Goal: Task Accomplishment & Management: Manage account settings

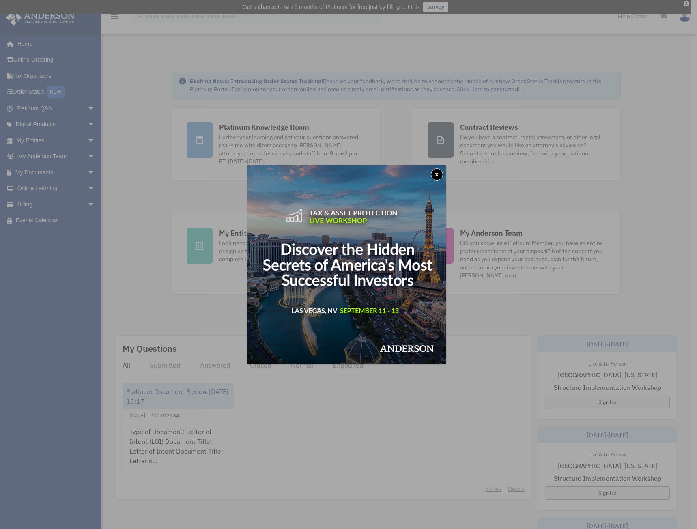
click at [438, 173] on button "x" at bounding box center [437, 174] width 12 height 12
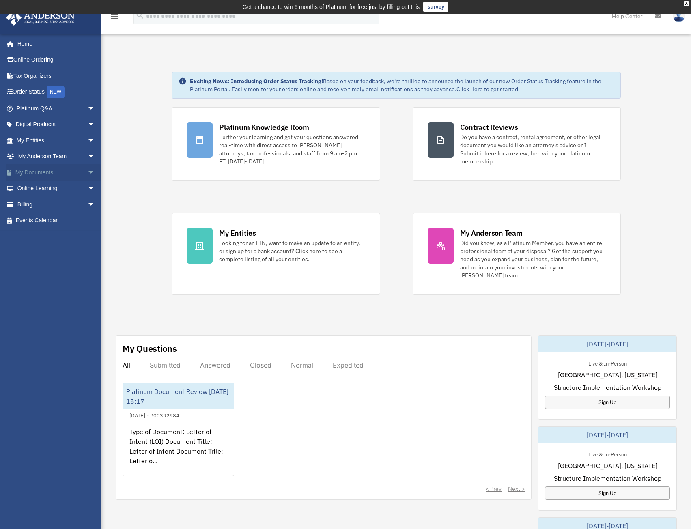
click at [32, 170] on link "My Documents arrow_drop_down" at bounding box center [57, 172] width 102 height 16
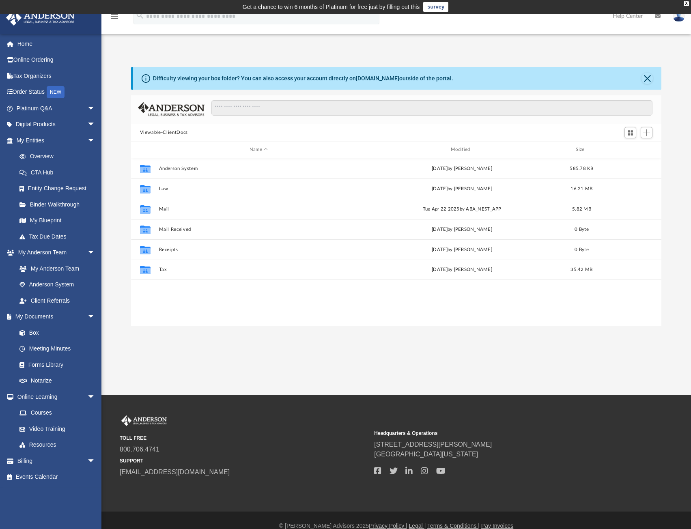
scroll to position [179, 524]
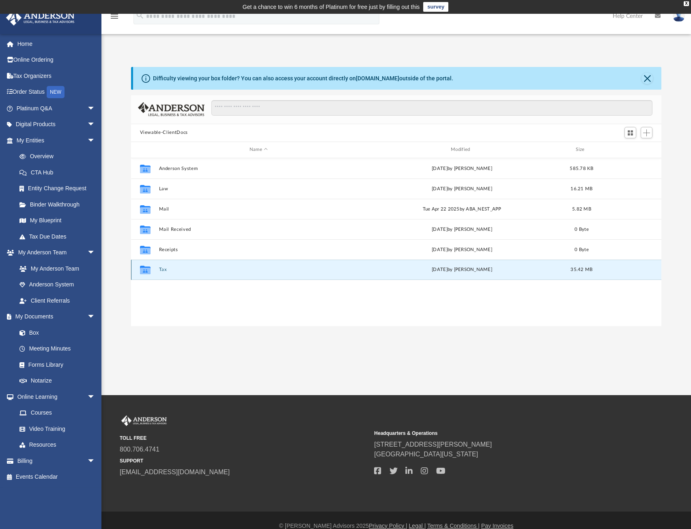
click at [164, 268] on button "Tax" at bounding box center [259, 269] width 200 height 5
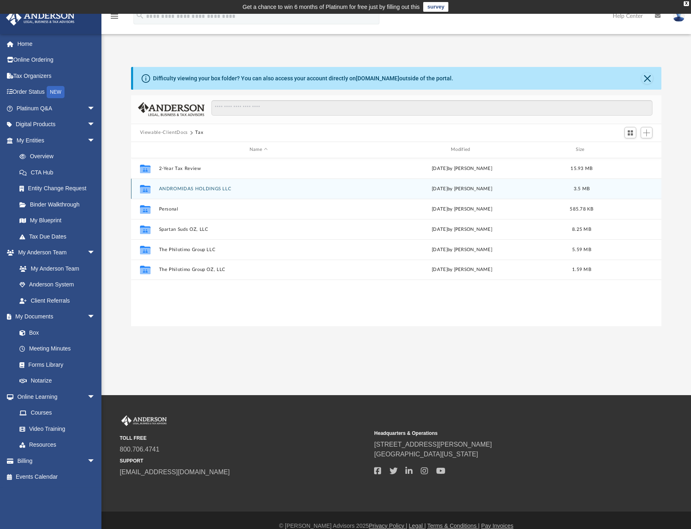
click at [190, 187] on button "ANDROMIDAS HOLDINGS LLC" at bounding box center [259, 188] width 200 height 5
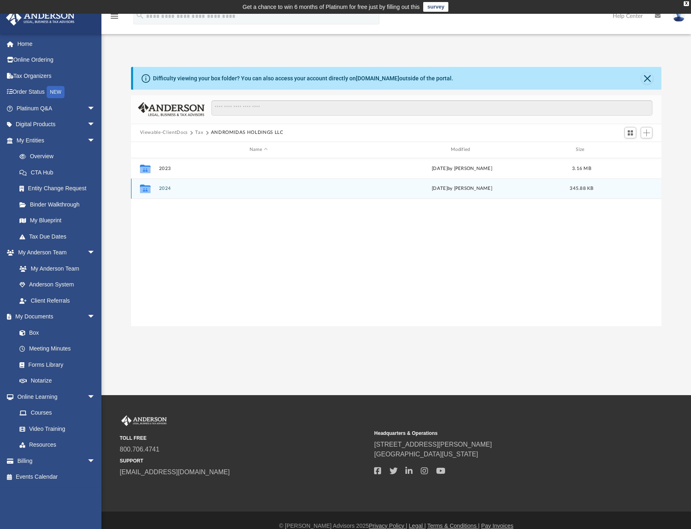
click at [209, 187] on button "2024" at bounding box center [259, 188] width 200 height 5
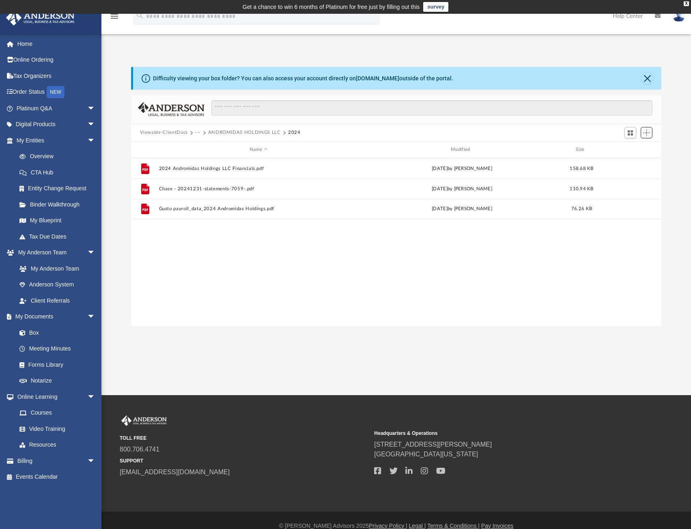
click at [645, 132] on span "Add" at bounding box center [646, 132] width 7 height 7
click at [627, 149] on li "Upload" at bounding box center [635, 149] width 26 height 9
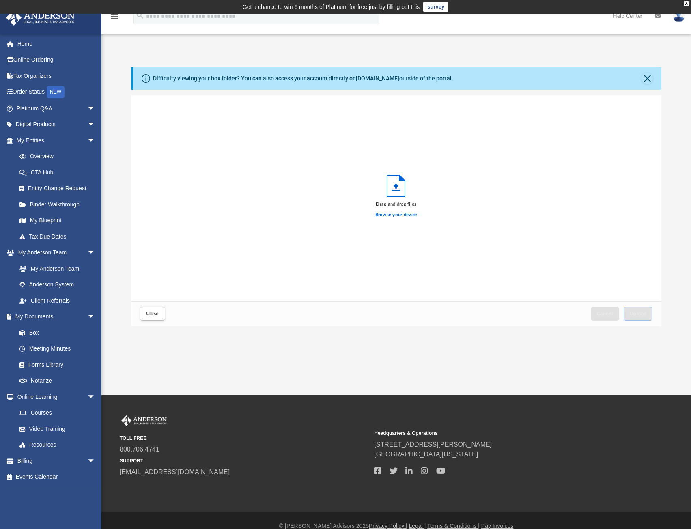
scroll to position [200, 524]
click at [402, 213] on label "Browse your device" at bounding box center [396, 214] width 42 height 7
click at [0, 0] on input "Browse your device" at bounding box center [0, 0] width 0 height 0
click at [636, 311] on button "Upload" at bounding box center [638, 314] width 29 height 14
click at [158, 314] on span "Close" at bounding box center [152, 313] width 13 height 5
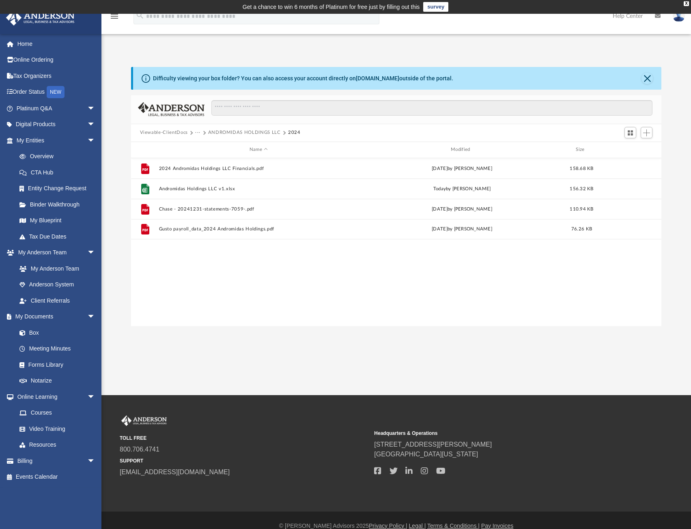
click at [172, 132] on button "Viewable-ClientDocs" at bounding box center [164, 132] width 48 height 7
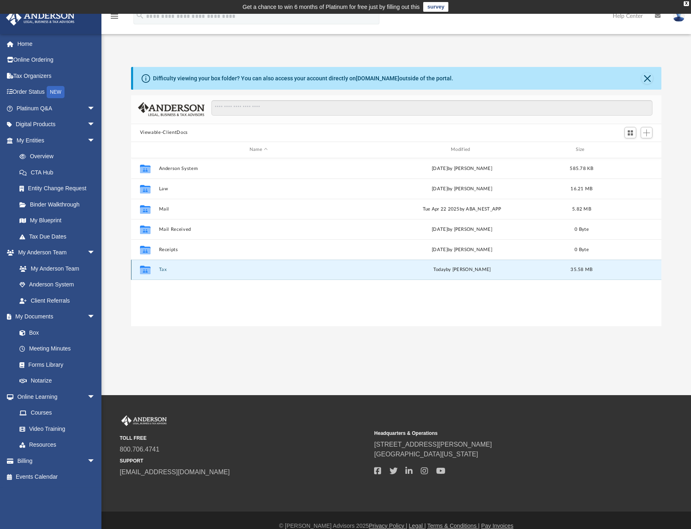
click at [164, 270] on button "Tax" at bounding box center [259, 269] width 200 height 5
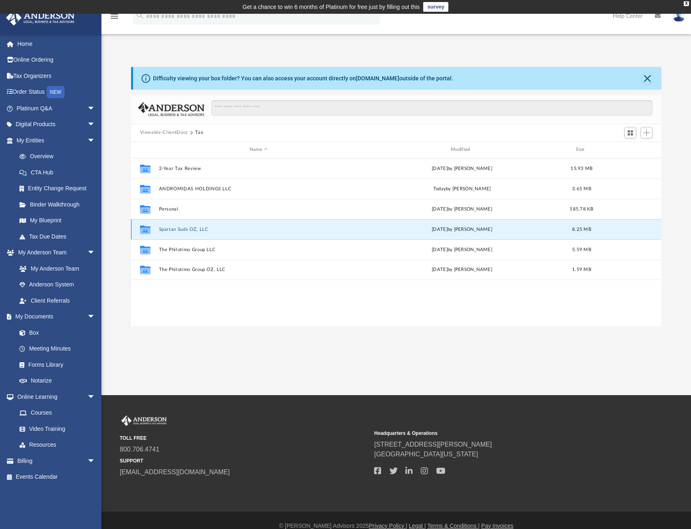
click at [183, 229] on button "Spartan Suds OZ, LLC" at bounding box center [259, 229] width 200 height 5
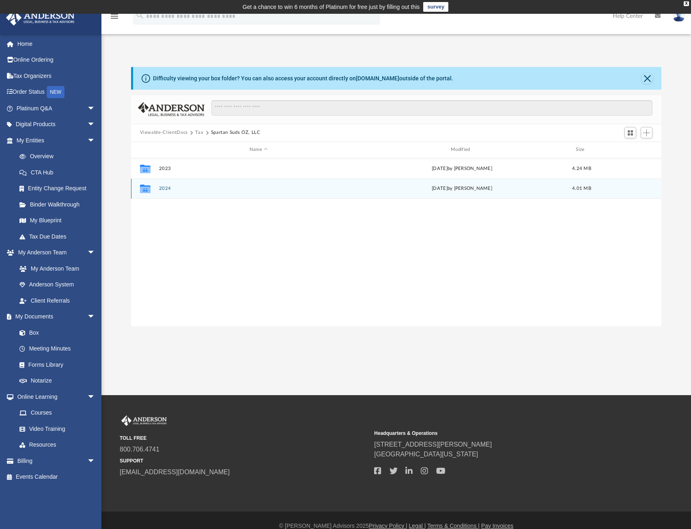
click at [172, 188] on button "2024" at bounding box center [259, 188] width 200 height 5
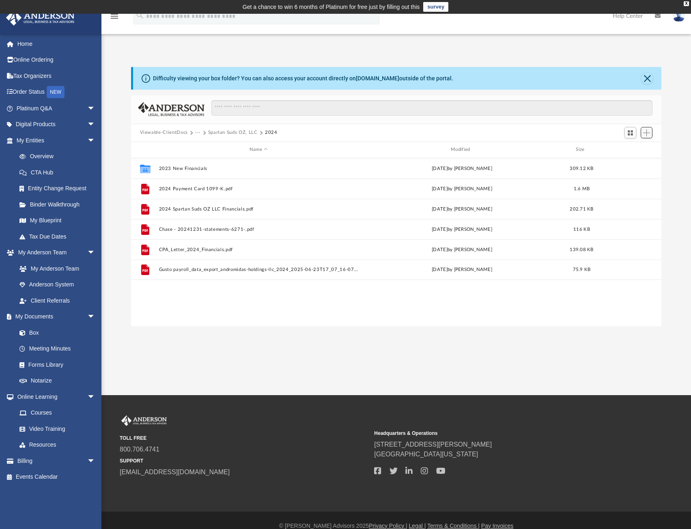
click at [648, 133] on span "Add" at bounding box center [646, 132] width 7 height 7
click at [629, 149] on li "Upload" at bounding box center [635, 149] width 26 height 9
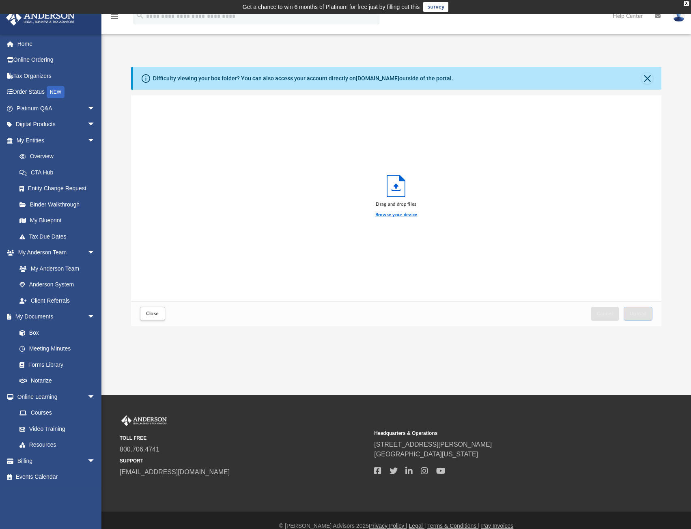
click at [395, 213] on label "Browse your device" at bounding box center [396, 214] width 42 height 7
click at [0, 0] on input "Browse your device" at bounding box center [0, 0] width 0 height 0
click at [638, 311] on button "Upload" at bounding box center [638, 314] width 29 height 14
click at [648, 79] on button "Close" at bounding box center [647, 78] width 11 height 11
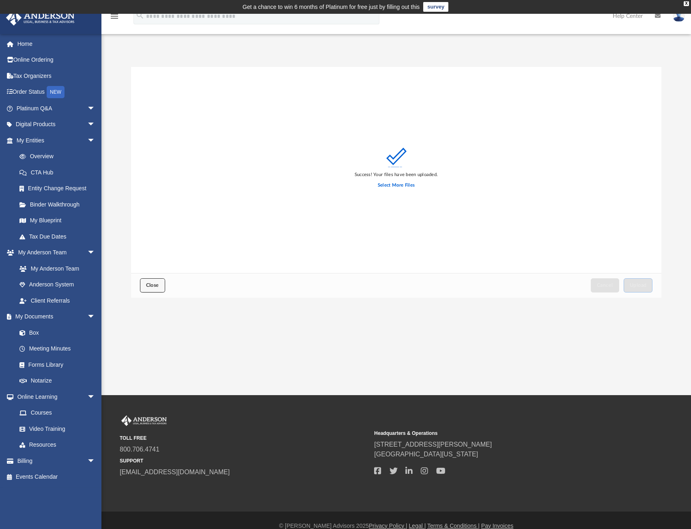
click at [149, 283] on span "Close" at bounding box center [152, 285] width 13 height 5
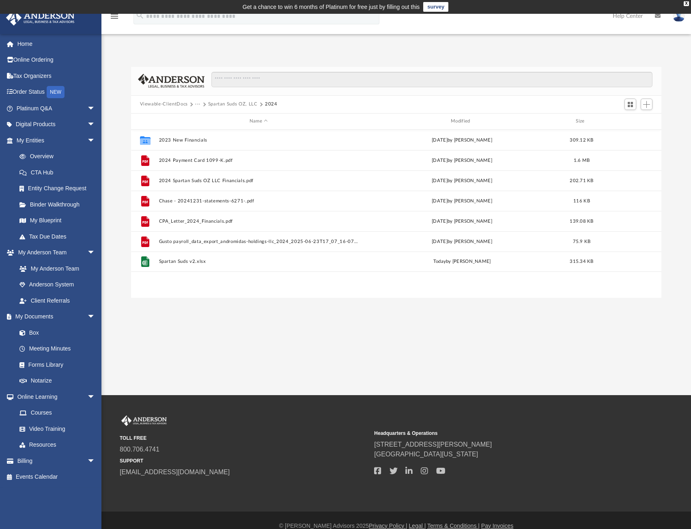
click at [169, 103] on button "Viewable-ClientDocs" at bounding box center [164, 104] width 48 height 7
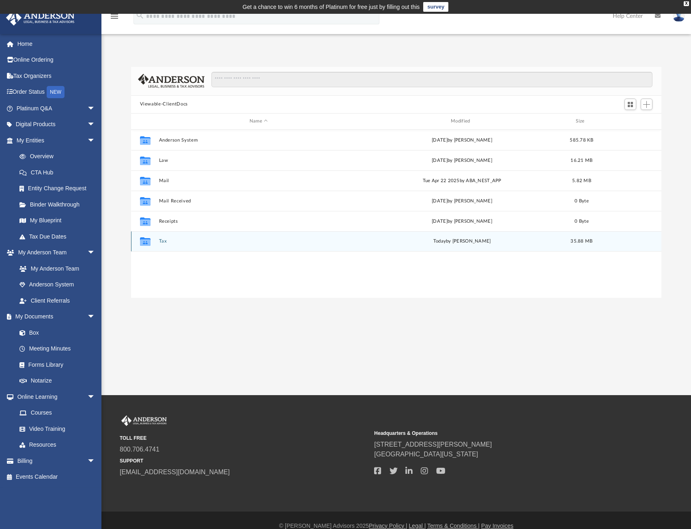
click at [162, 241] on button "Tax" at bounding box center [259, 241] width 200 height 5
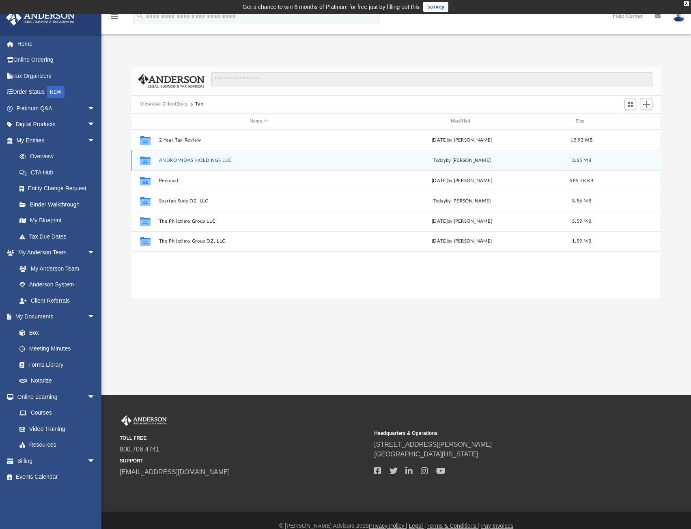
click at [177, 160] on button "ANDROMIDAS HOLDINGS LLC" at bounding box center [259, 160] width 200 height 5
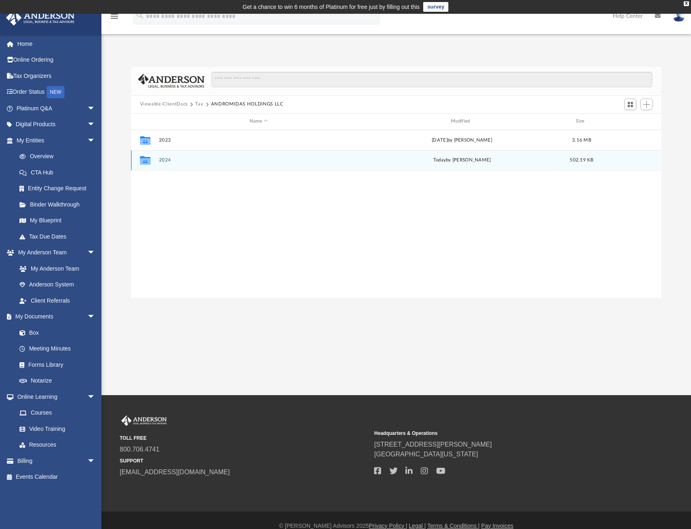
click at [177, 160] on button "2024" at bounding box center [259, 159] width 200 height 5
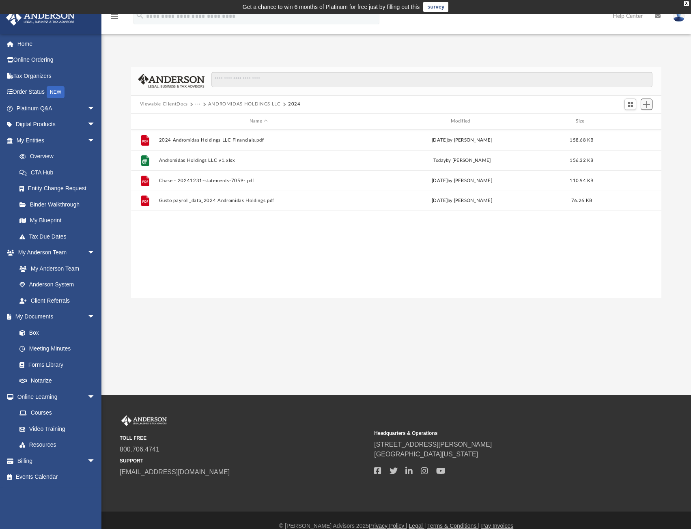
click at [646, 104] on span "Add" at bounding box center [646, 104] width 7 height 7
click at [632, 120] on li "Upload" at bounding box center [635, 121] width 26 height 9
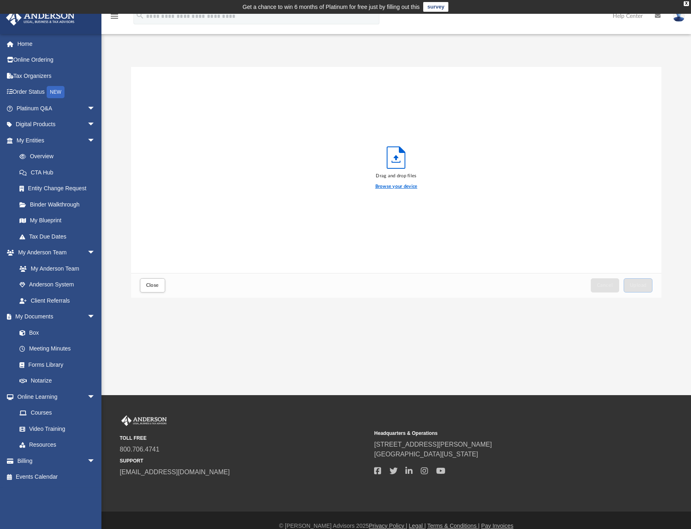
click at [407, 187] on label "Browse your device" at bounding box center [396, 186] width 42 height 7
click at [0, 0] on input "Browse your device" at bounding box center [0, 0] width 0 height 0
click at [634, 284] on span "Upload" at bounding box center [638, 285] width 17 height 5
click at [154, 285] on span "Close" at bounding box center [152, 285] width 13 height 5
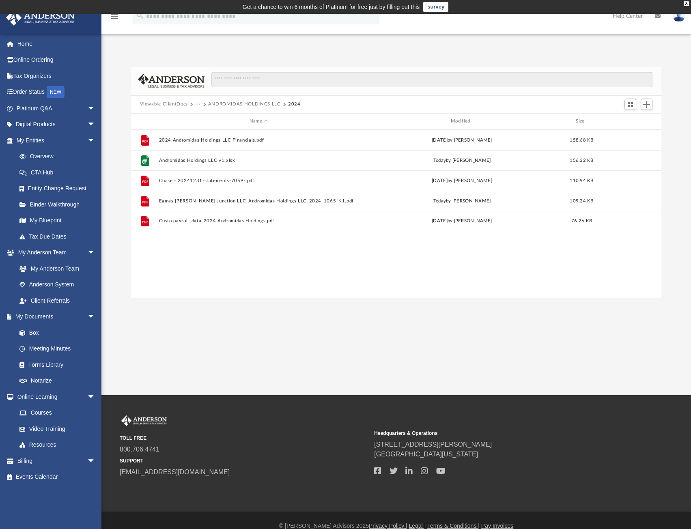
click at [198, 103] on button "···" at bounding box center [197, 104] width 5 height 7
click at [204, 119] on li "Tax" at bounding box center [204, 118] width 8 height 9
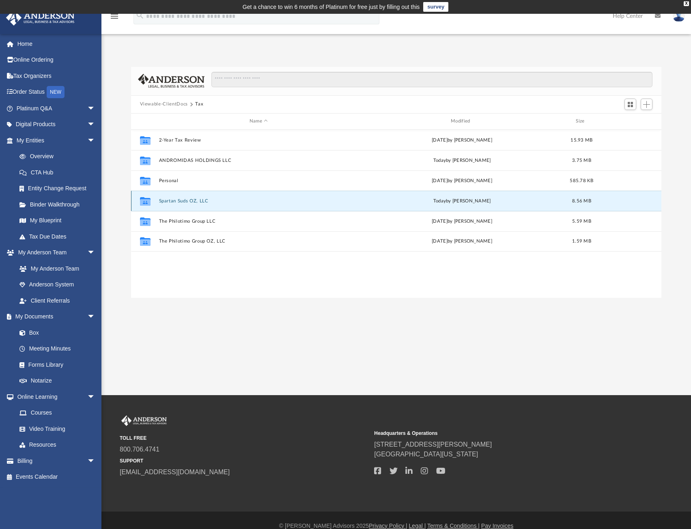
click at [173, 202] on button "Spartan Suds OZ, LLC" at bounding box center [259, 200] width 200 height 5
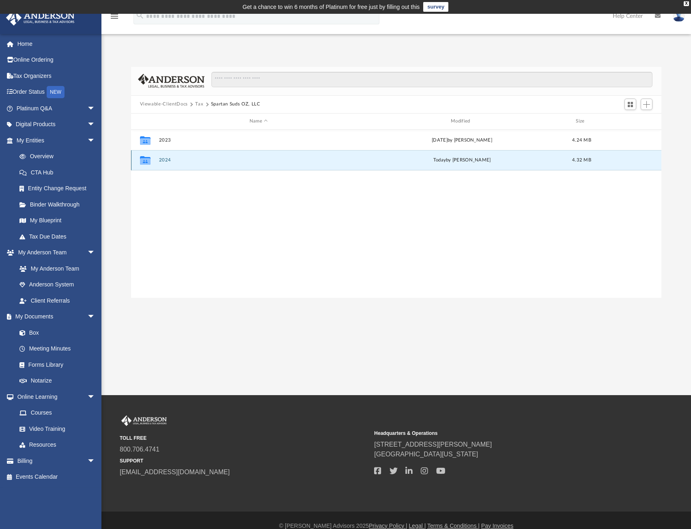
click at [168, 160] on button "2024" at bounding box center [259, 159] width 200 height 5
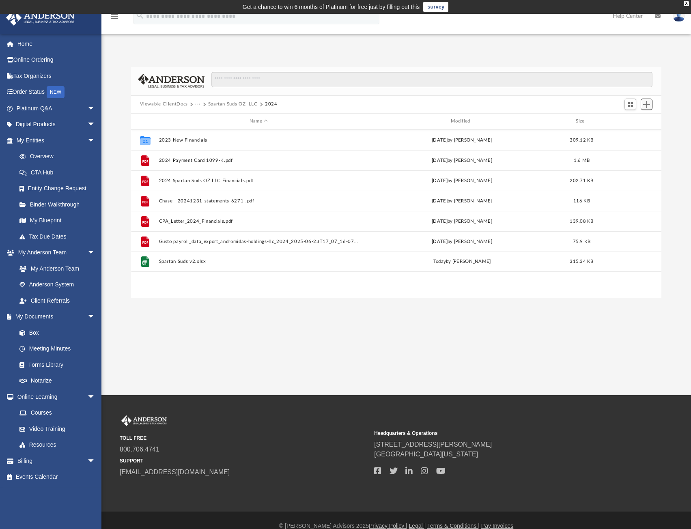
click at [648, 104] on span "Add" at bounding box center [646, 104] width 7 height 7
click at [629, 119] on li "Upload" at bounding box center [635, 121] width 26 height 9
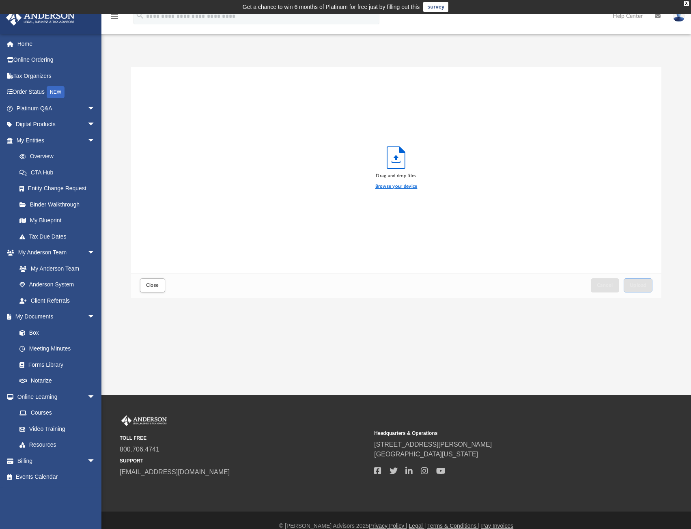
click at [393, 186] on label "Browse your device" at bounding box center [396, 186] width 42 height 7
click at [0, 0] on input "Browse your device" at bounding box center [0, 0] width 0 height 0
click at [637, 283] on button "Upload" at bounding box center [638, 285] width 29 height 14
click at [155, 283] on span "Close" at bounding box center [152, 285] width 13 height 5
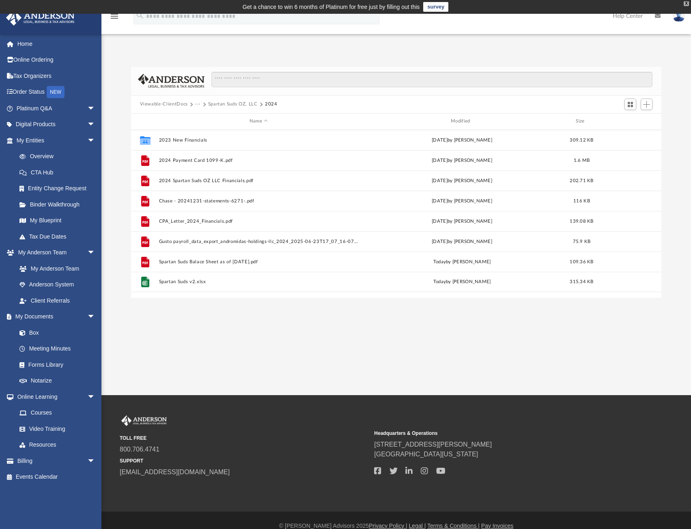
click at [688, 3] on div "X" at bounding box center [686, 3] width 5 height 5
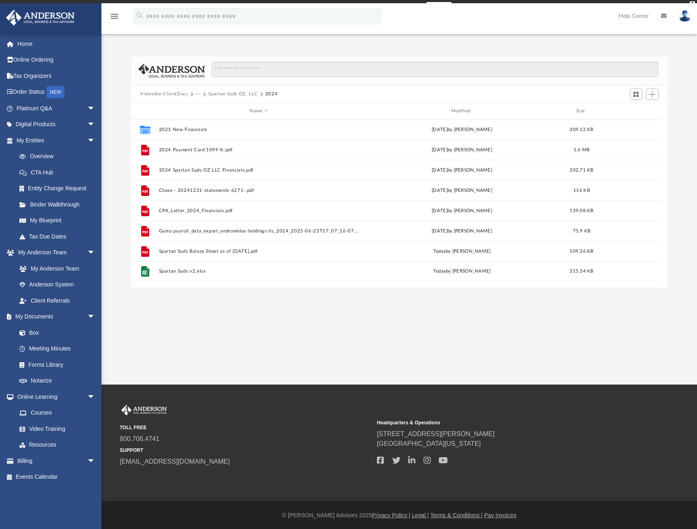
scroll to position [179, 530]
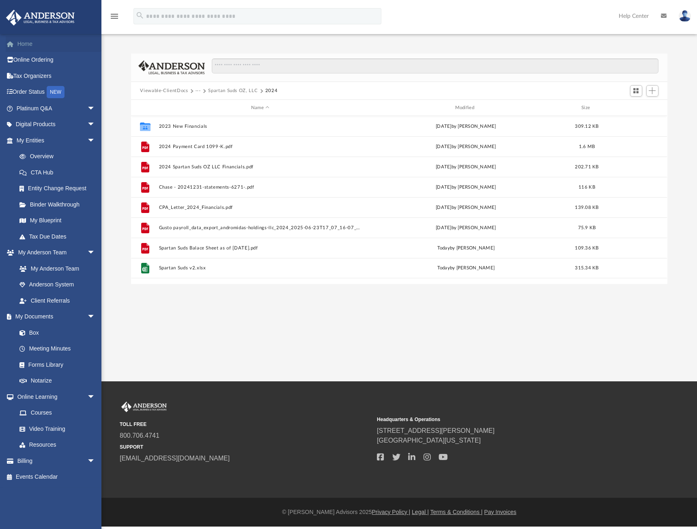
click at [27, 44] on link "Home" at bounding box center [57, 44] width 102 height 16
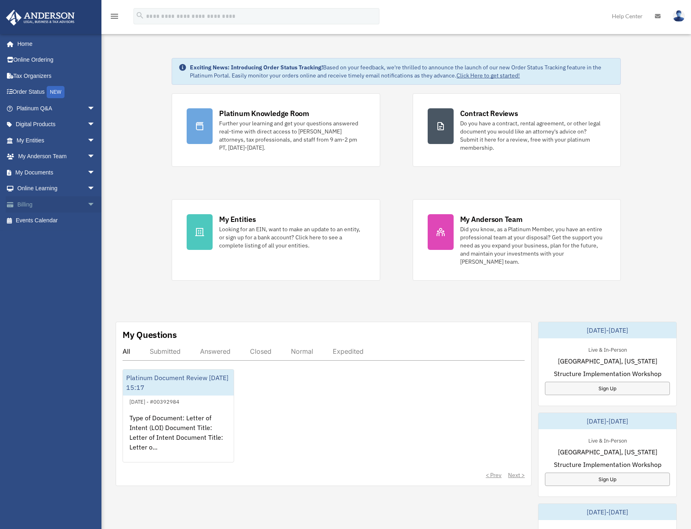
click at [87, 202] on span "arrow_drop_down" at bounding box center [95, 204] width 16 height 17
click at [54, 234] on link "Past Invoices" at bounding box center [59, 237] width 96 height 16
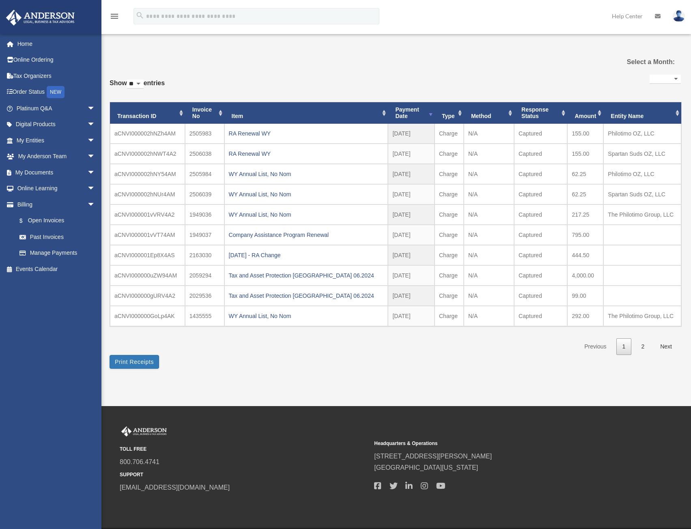
select select
click at [668, 344] on link "Next" at bounding box center [666, 347] width 24 height 17
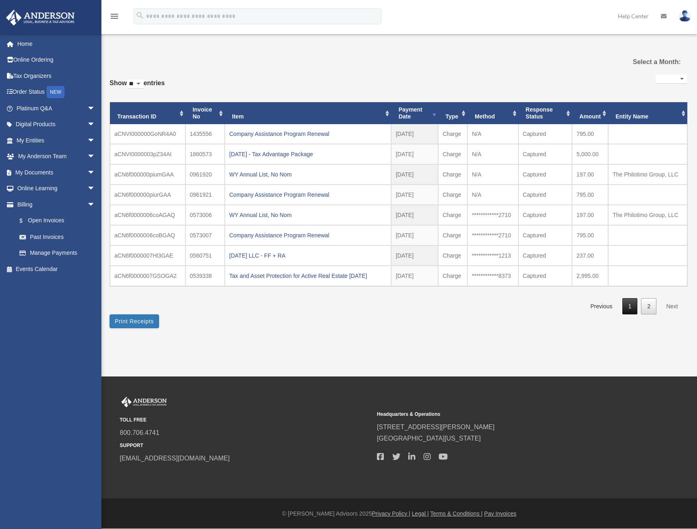
click at [630, 304] on link "1" at bounding box center [630, 306] width 15 height 17
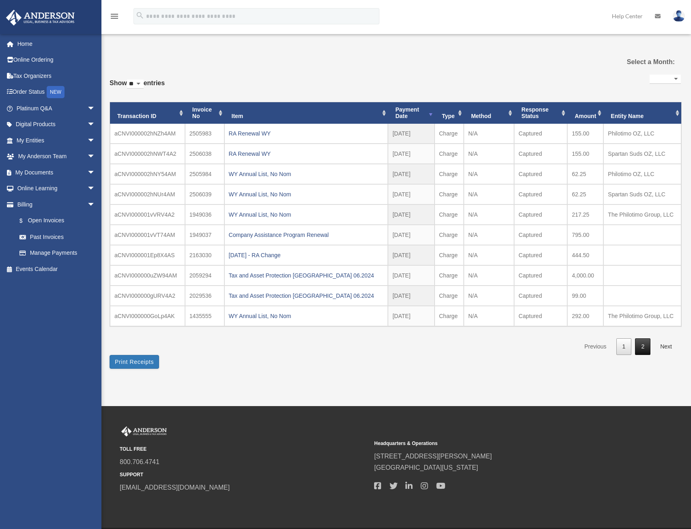
click at [647, 349] on link "2" at bounding box center [642, 347] width 15 height 17
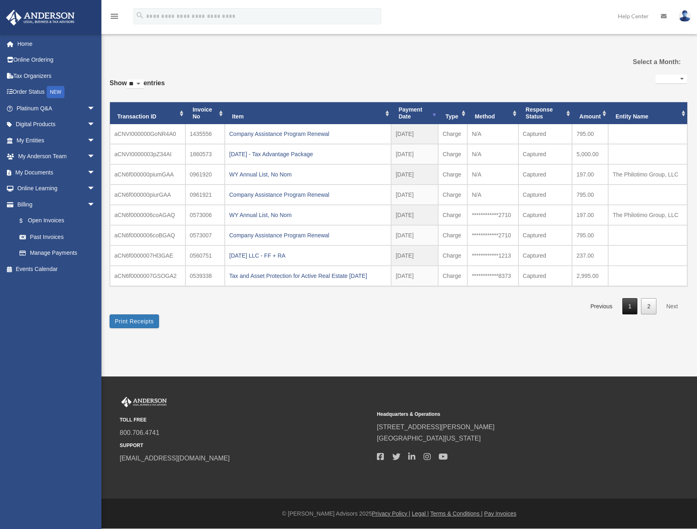
click at [631, 309] on link "1" at bounding box center [630, 306] width 15 height 17
